Goal: Transaction & Acquisition: Book appointment/travel/reservation

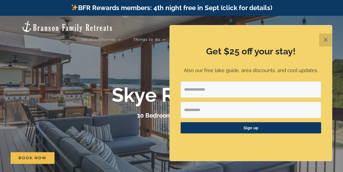
click at [329, 36] on button "✕" at bounding box center [325, 39] width 13 height 13
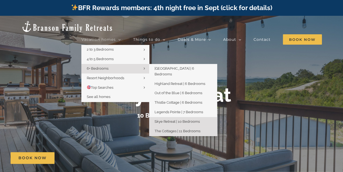
click at [181, 129] on span "The Cottages | 11 Bedrooms" at bounding box center [178, 131] width 46 height 4
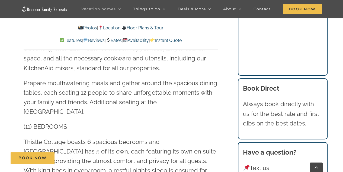
scroll to position [720, 0]
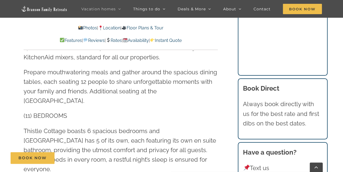
click at [121, 42] on link "Rates" at bounding box center [114, 40] width 16 height 5
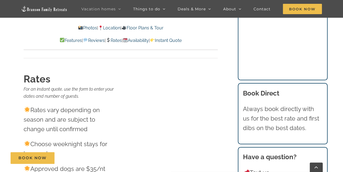
scroll to position [5314, 0]
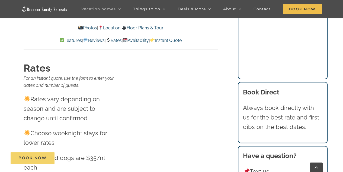
click at [34, 157] on span "Book Now" at bounding box center [32, 157] width 28 height 5
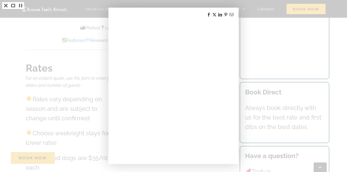
click at [109, 22] on div at bounding box center [174, 86] width 130 height 156
click at [90, 17] on div at bounding box center [173, 86] width 347 height 172
